Goal: Transaction & Acquisition: Obtain resource

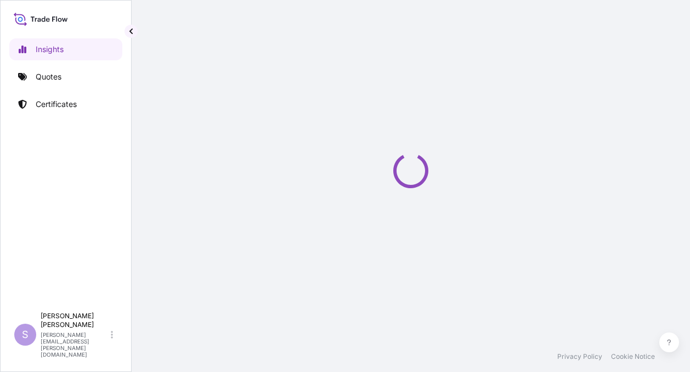
select select "2025"
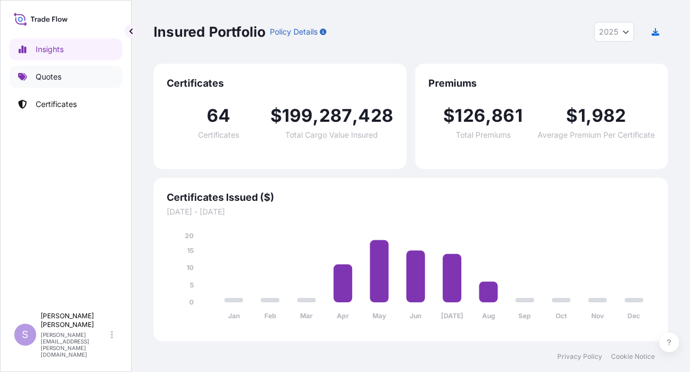
click at [48, 76] on p "Quotes" at bounding box center [49, 76] width 26 height 11
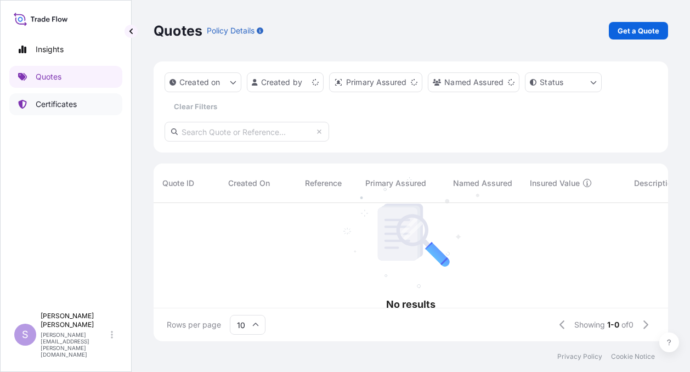
scroll to position [9, 9]
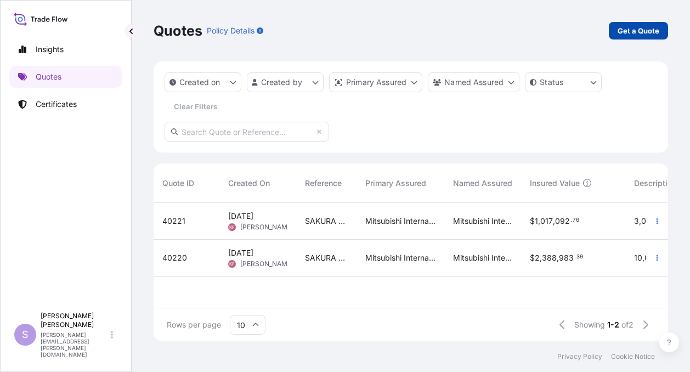
click at [628, 29] on p "Get a Quote" at bounding box center [639, 30] width 42 height 11
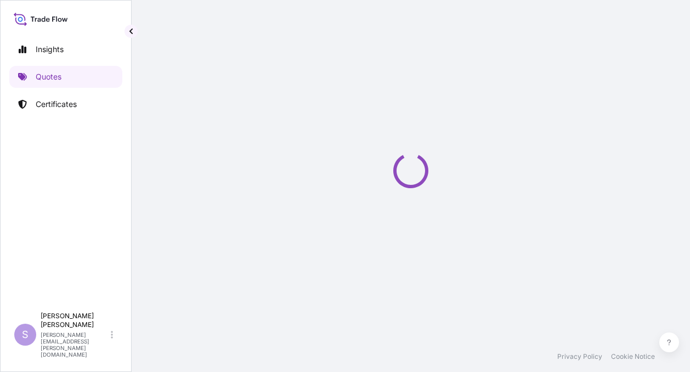
select select "Ocean Vessel"
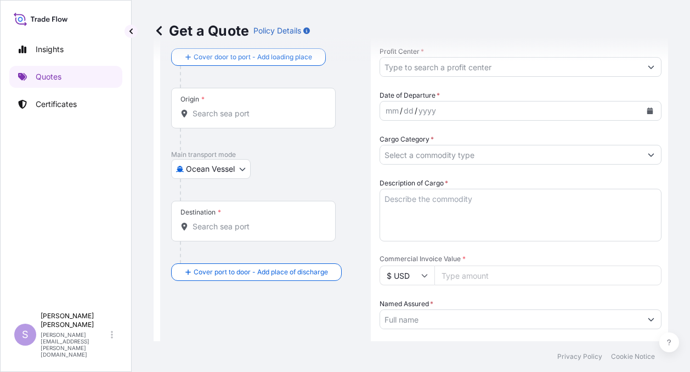
scroll to position [72, 0]
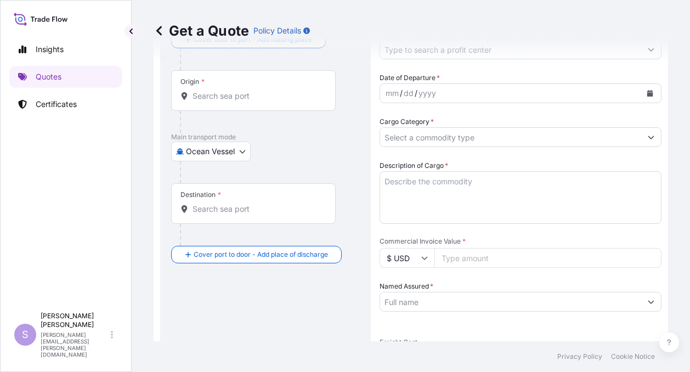
click at [649, 137] on icon "Show suggestions" at bounding box center [652, 137] width 6 height 3
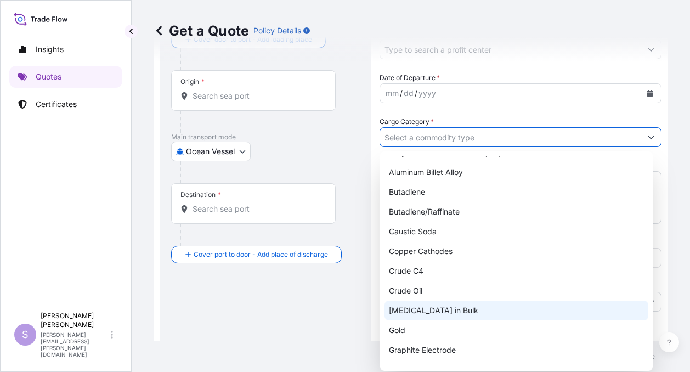
scroll to position [0, 0]
